Goal: Find contact information: Find contact information

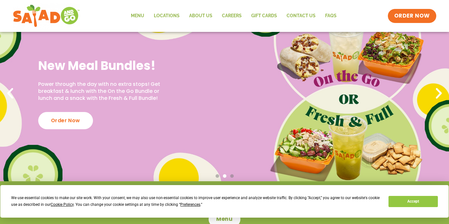
scroll to position [50, 0]
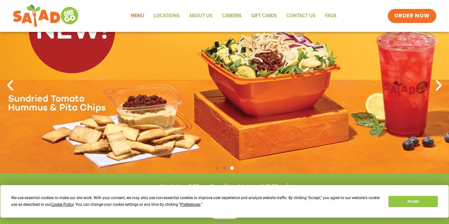
click at [142, 17] on link "Menu" at bounding box center [137, 16] width 23 height 15
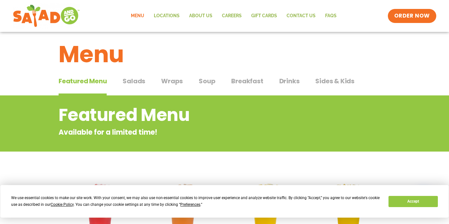
scroll to position [6, 0]
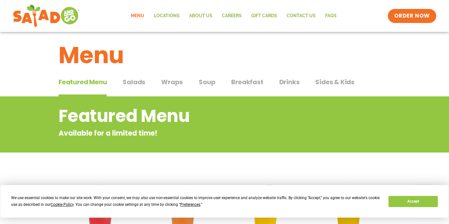
click at [135, 81] on span "Salads" at bounding box center [134, 82] width 23 height 10
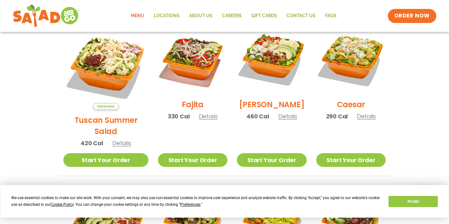
scroll to position [187, 0]
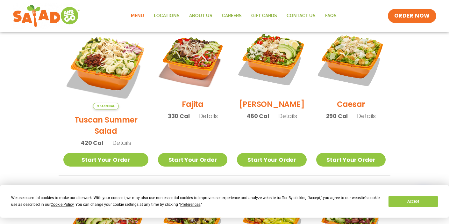
click at [270, 108] on h2 "Cobb" at bounding box center [272, 103] width 66 height 11
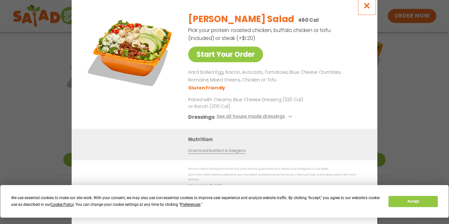
click at [367, 5] on icon "Close modal" at bounding box center [367, 5] width 8 height 7
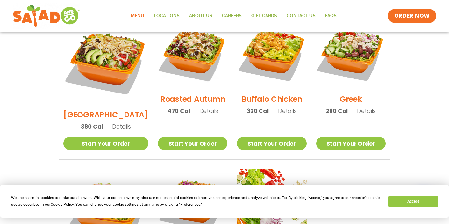
scroll to position [354, 0]
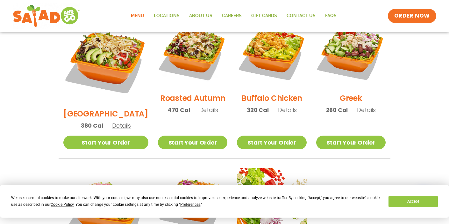
click at [352, 92] on h2 "Greek" at bounding box center [351, 97] width 22 height 11
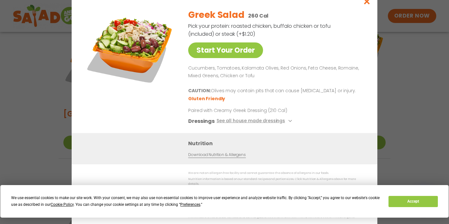
click at [398, 81] on div "Start Your Order Greek Salad 260 Cal Pick your protein: roasted chicken, buffal…" at bounding box center [224, 112] width 449 height 224
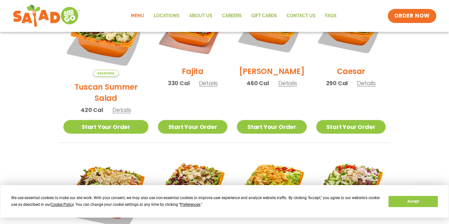
scroll to position [218, 0]
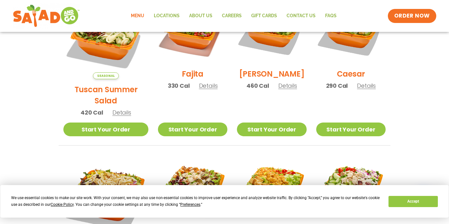
click at [269, 79] on h2 "Cobb" at bounding box center [272, 73] width 66 height 11
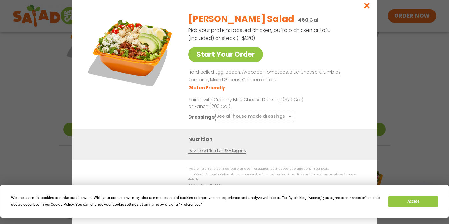
click at [289, 117] on button "See all house made dressings" at bounding box center [255, 117] width 77 height 8
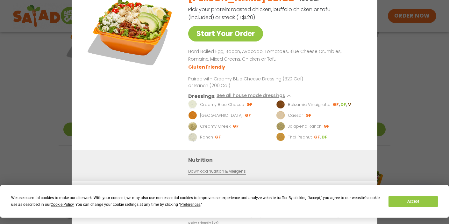
click at [382, 79] on div "Start Your Order Cobb Salad 460 Cal Pick your protein: roasted chicken, buffalo…" at bounding box center [224, 112] width 449 height 224
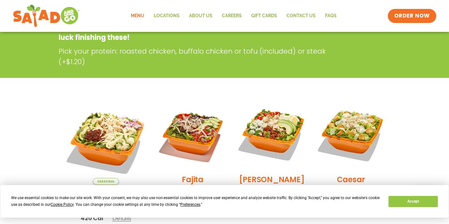
scroll to position [0, 0]
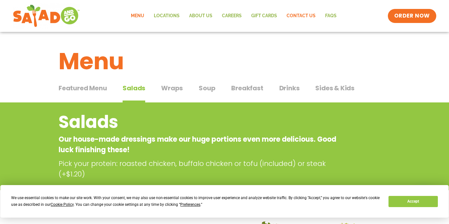
click at [297, 14] on link "Contact Us" at bounding box center [301, 16] width 39 height 15
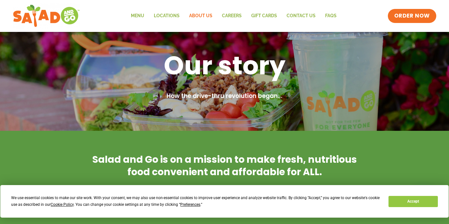
scroll to position [23, 0]
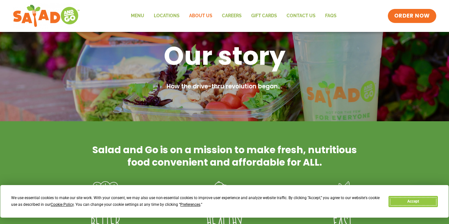
click at [407, 199] on button "Accept" at bounding box center [413, 201] width 49 height 11
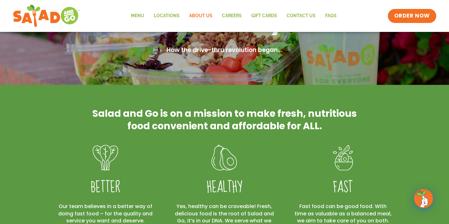
scroll to position [0, 0]
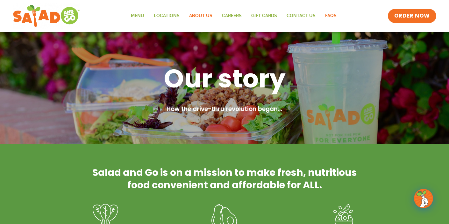
click at [328, 15] on link "FAQs" at bounding box center [331, 16] width 21 height 15
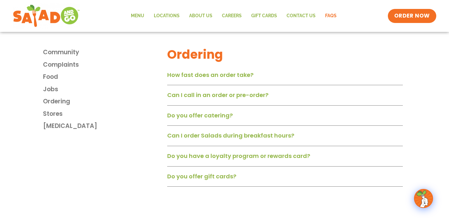
scroll to position [782, 0]
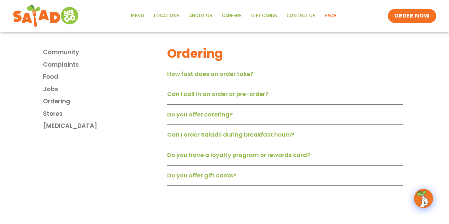
click at [253, 96] on link "Can I call in an order or pre-order?" at bounding box center [217, 94] width 101 height 8
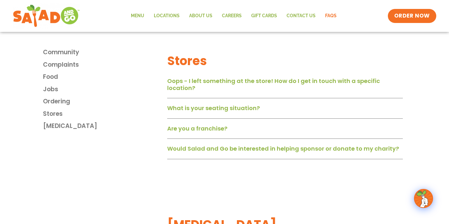
scroll to position [999, 0]
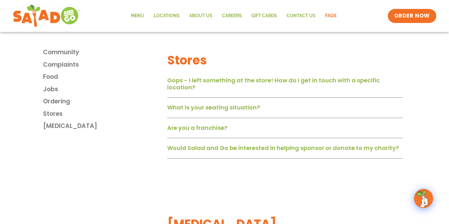
click at [283, 81] on link "Oops - I left something at the store! How do I get in touch with a specific loc…" at bounding box center [273, 83] width 213 height 15
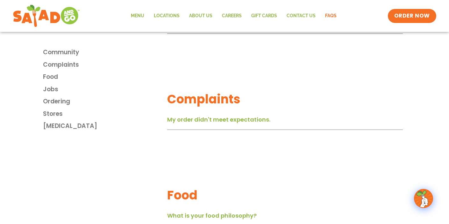
scroll to position [287, 0]
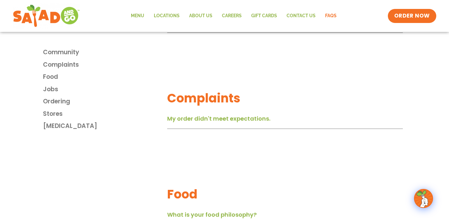
click at [241, 119] on link "My order didn't meet expectations." at bounding box center [218, 118] width 103 height 8
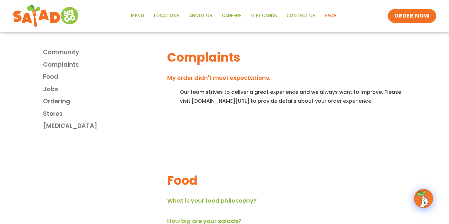
scroll to position [324, 0]
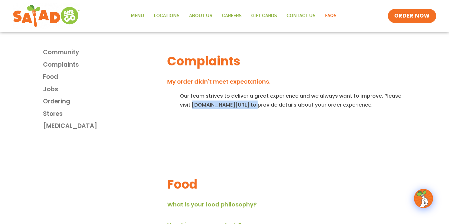
drag, startPoint x: 259, startPoint y: 109, endPoint x: 192, endPoint y: 109, distance: 66.9
click at [192, 109] on div "Our team strives to deliver a great experience and we always want to improve. P…" at bounding box center [285, 104] width 236 height 27
copy div "saladandgo.com/contact"
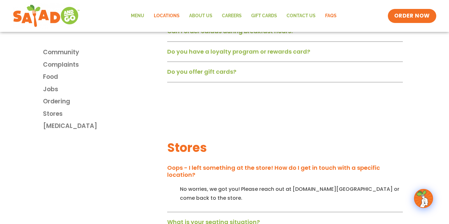
scroll to position [936, 0]
